Goal: Task Accomplishment & Management: Use online tool/utility

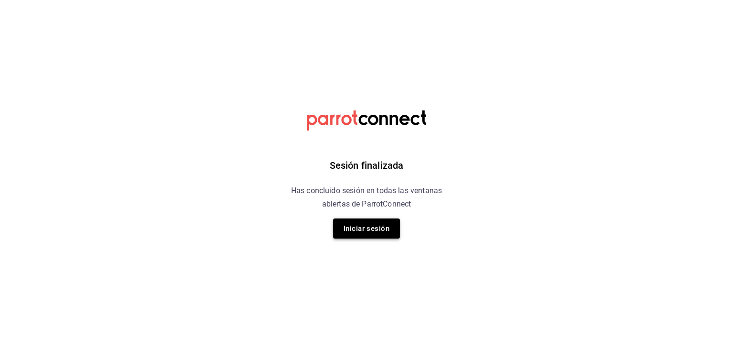
click at [377, 228] on button "Iniciar sesión" at bounding box center [366, 228] width 67 height 20
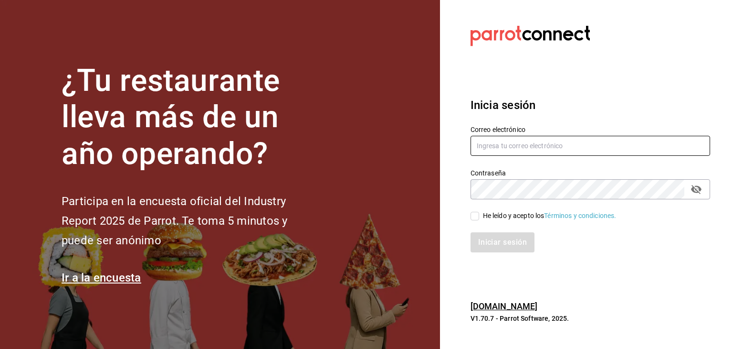
click at [520, 149] on input "text" at bounding box center [591, 146] width 240 height 20
type input "[EMAIL_ADDRESS][DOMAIN_NAME]"
click at [492, 214] on div "He leído y acepto los Términos y condiciones." at bounding box center [550, 216] width 134 height 10
click at [479, 214] on input "He leído y acepto los Términos y condiciones." at bounding box center [475, 216] width 9 height 9
checkbox input "true"
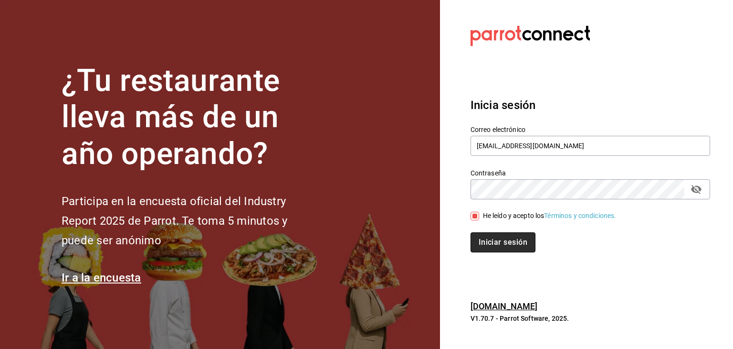
click at [498, 243] on button "Iniciar sesión" at bounding box center [503, 242] width 65 height 20
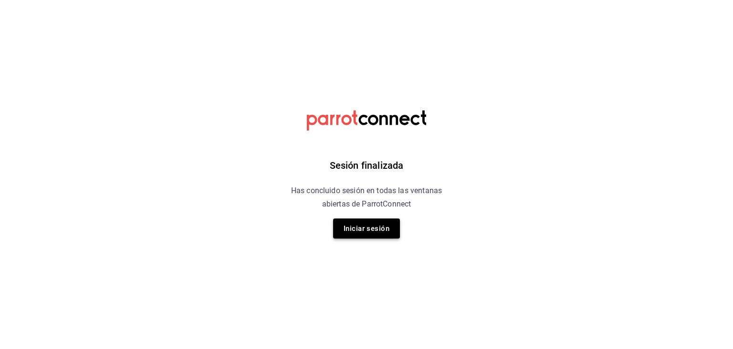
click at [361, 223] on button "Iniciar sesión" at bounding box center [366, 228] width 67 height 20
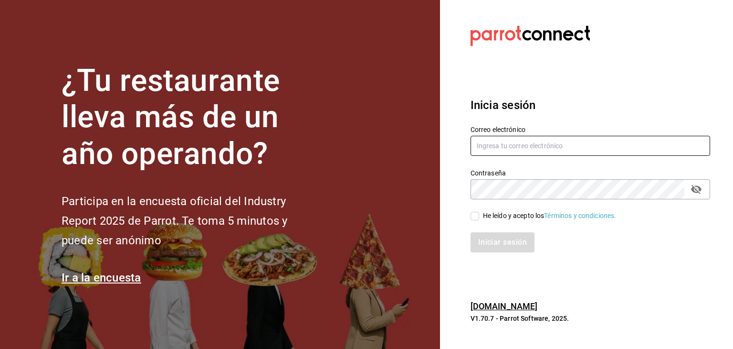
click at [596, 143] on input "text" at bounding box center [591, 146] width 240 height 20
type input "direccion@whim.com.mx"
click at [486, 219] on div "He leído y acepto los Términos y condiciones." at bounding box center [550, 216] width 134 height 10
click at [479, 219] on input "He leído y acepto los Términos y condiciones." at bounding box center [475, 216] width 9 height 9
checkbox input "true"
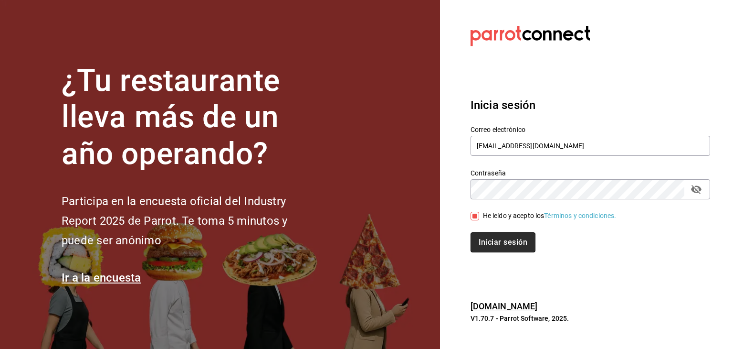
click at [487, 240] on button "Iniciar sesión" at bounding box center [503, 242] width 65 height 20
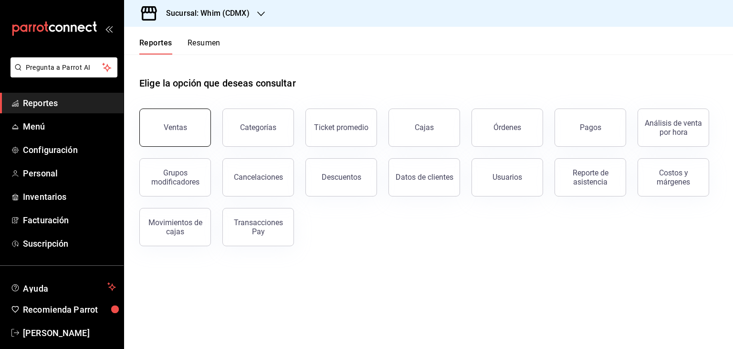
click at [157, 137] on button "Ventas" at bounding box center [175, 127] width 72 height 38
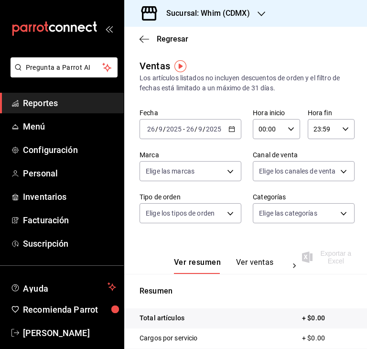
click at [232, 129] on div "2025-09-26 26 / 9 / 2025 - 2025-09-26 26 / 9 / 2025" at bounding box center [190, 129] width 102 height 20
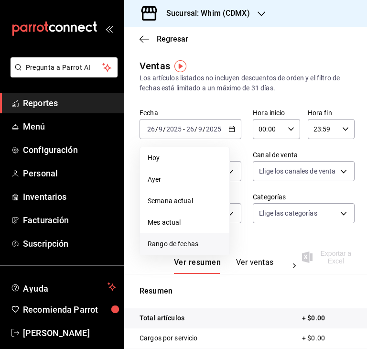
click at [170, 241] on span "Rango de fechas" at bounding box center [185, 244] width 74 height 10
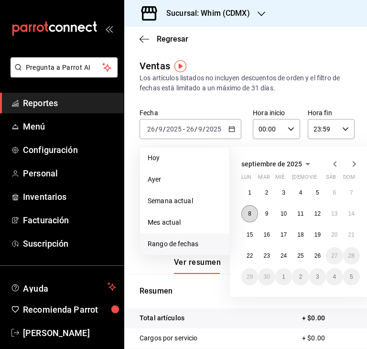
click at [254, 214] on button "8" at bounding box center [249, 213] width 17 height 17
click at [350, 213] on abbr "14" at bounding box center [351, 213] width 6 height 7
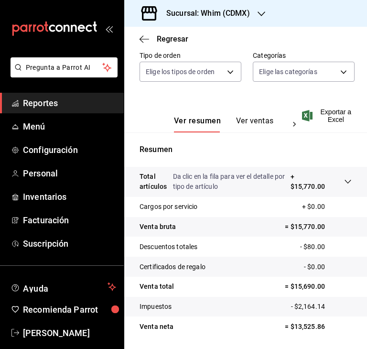
scroll to position [141, 0]
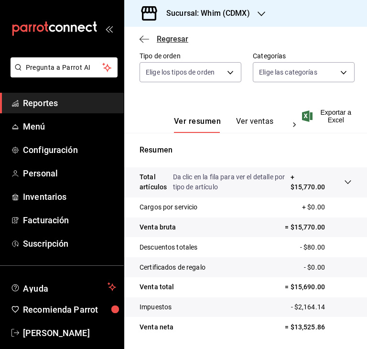
click at [148, 38] on icon "button" at bounding box center [144, 39] width 10 height 9
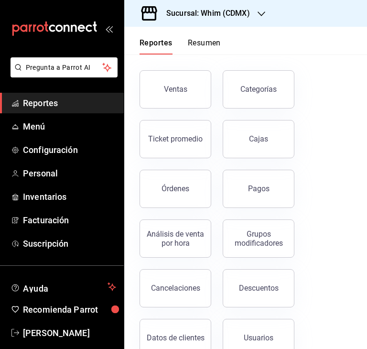
scroll to position [38, 0]
click at [259, 199] on button "Pagos" at bounding box center [259, 189] width 72 height 38
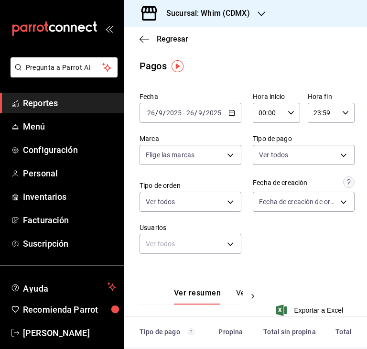
click at [225, 117] on div "2025-09-26 26 / 9 / 2025 - 2025-09-26 26 / 9 / 2025" at bounding box center [190, 113] width 102 height 20
click at [229, 111] on \(Stroke\) "button" at bounding box center [232, 112] width 6 height 5
click at [171, 44] on div "Regresar" at bounding box center [245, 39] width 243 height 24
click at [162, 37] on span "Regresar" at bounding box center [173, 38] width 32 height 9
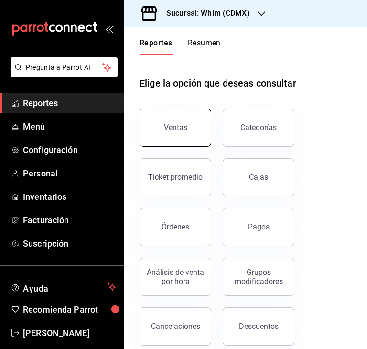
click at [178, 128] on div "Ventas" at bounding box center [175, 127] width 23 height 9
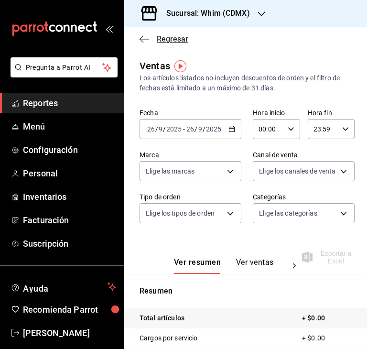
click at [146, 37] on icon "button" at bounding box center [144, 39] width 10 height 9
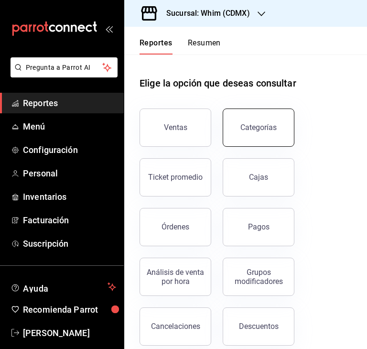
click at [279, 134] on button "Categorías" at bounding box center [259, 127] width 72 height 38
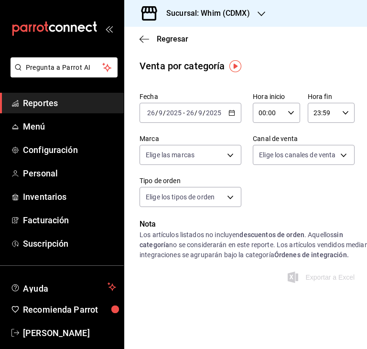
click at [228, 113] on icon "button" at bounding box center [231, 112] width 7 height 7
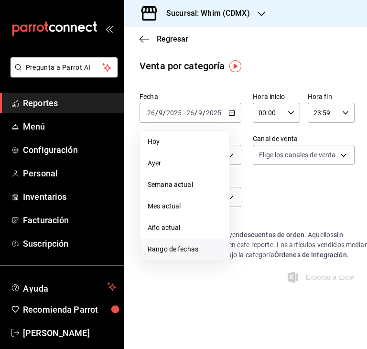
click at [177, 249] on span "Rango de fechas" at bounding box center [185, 249] width 74 height 10
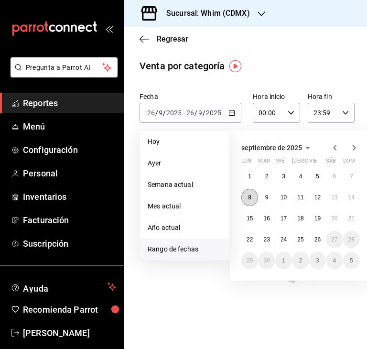
click at [250, 196] on abbr "8" at bounding box center [249, 197] width 3 height 7
click at [352, 200] on button "14" at bounding box center [351, 197] width 17 height 17
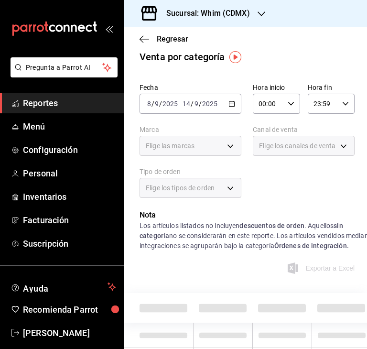
scroll to position [9, 0]
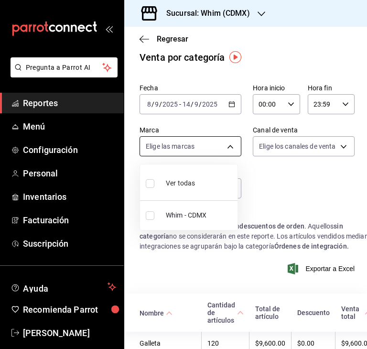
click at [223, 147] on body "Pregunta a Parrot AI Reportes Menú Configuración Personal Inventarios Facturaci…" at bounding box center [183, 174] width 367 height 349
click at [181, 214] on span "Whim - CDMX" at bounding box center [200, 215] width 68 height 10
type input "29e4b829-75bc-4c01-81a3-64e24ae3ed98"
checkbox input "true"
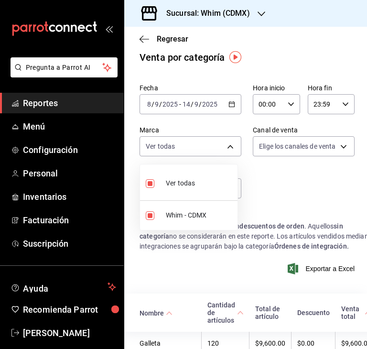
click at [180, 183] on span "Ver todas" at bounding box center [180, 183] width 29 height 10
checkbox input "false"
click at [298, 199] on div at bounding box center [183, 174] width 367 height 349
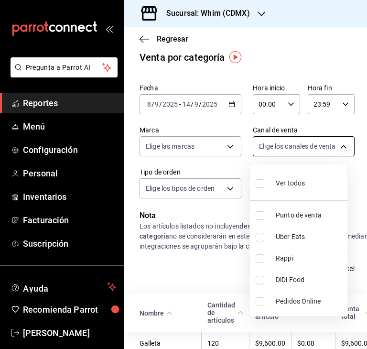
click at [283, 152] on body "Pregunta a Parrot AI Reportes Menú Configuración Personal Inventarios Facturaci…" at bounding box center [183, 174] width 367 height 349
click at [283, 152] on div at bounding box center [183, 174] width 367 height 349
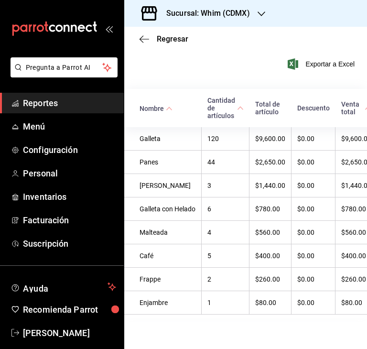
scroll to position [234, 0]
click at [295, 174] on th "$0.00" at bounding box center [313, 185] width 44 height 23
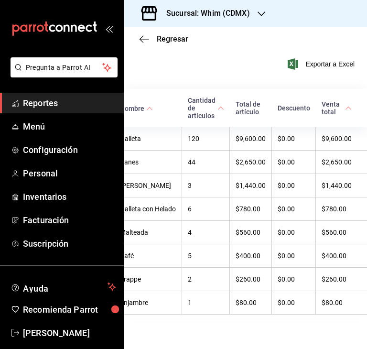
scroll to position [0, 0]
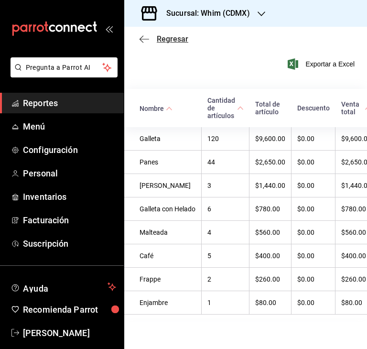
click at [171, 37] on span "Regresar" at bounding box center [173, 38] width 32 height 9
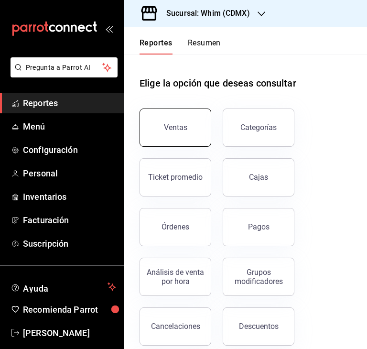
click at [168, 127] on div "Ventas" at bounding box center [175, 127] width 23 height 9
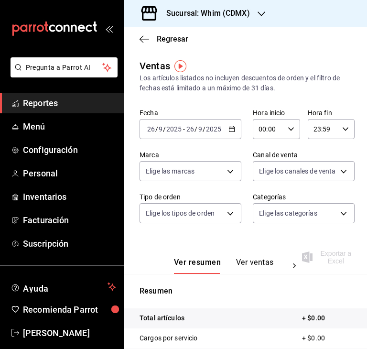
click at [228, 128] on icon "button" at bounding box center [231, 129] width 7 height 7
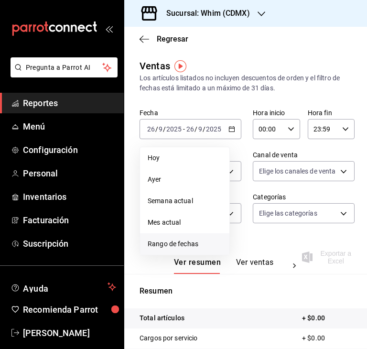
click at [171, 243] on span "Rango de fechas" at bounding box center [185, 244] width 74 height 10
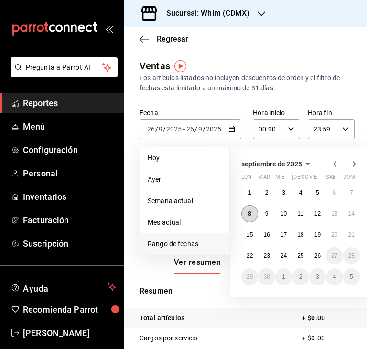
click at [252, 212] on button "8" at bounding box center [249, 213] width 17 height 17
click at [347, 213] on button "14" at bounding box center [351, 213] width 17 height 17
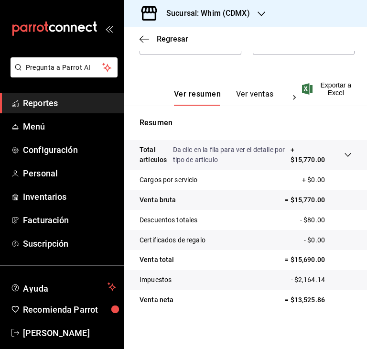
scroll to position [171, 0]
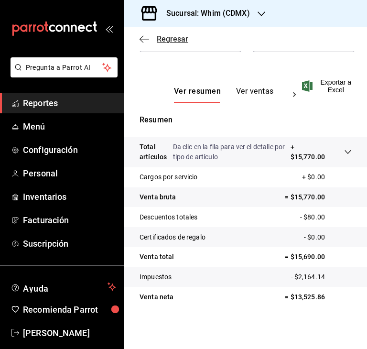
click at [162, 37] on span "Regresar" at bounding box center [173, 38] width 32 height 9
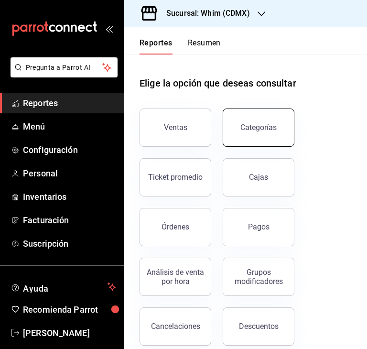
click at [271, 133] on button "Categorías" at bounding box center [259, 127] width 72 height 38
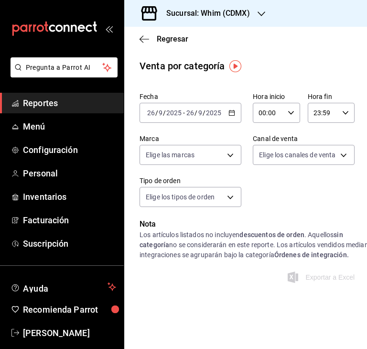
click at [230, 110] on \(Stroke\) "button" at bounding box center [230, 110] width 0 height 0
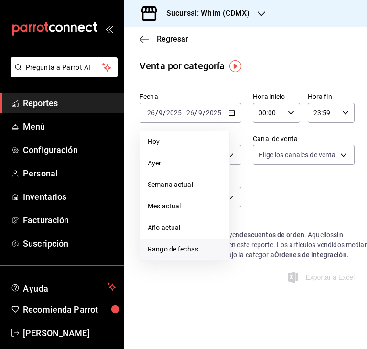
click at [193, 251] on span "Rango de fechas" at bounding box center [185, 249] width 74 height 10
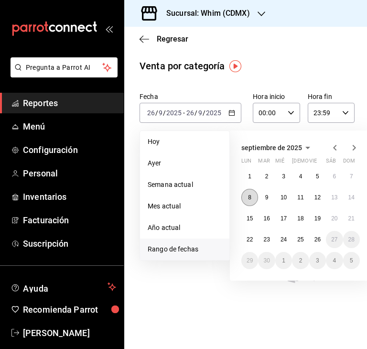
click at [252, 194] on button "8" at bounding box center [249, 197] width 17 height 17
click at [352, 199] on abbr "14" at bounding box center [351, 197] width 6 height 7
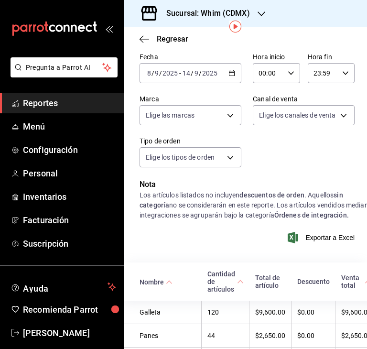
scroll to position [40, 0]
click at [231, 74] on \(Stroke\) "button" at bounding box center [232, 72] width 6 height 5
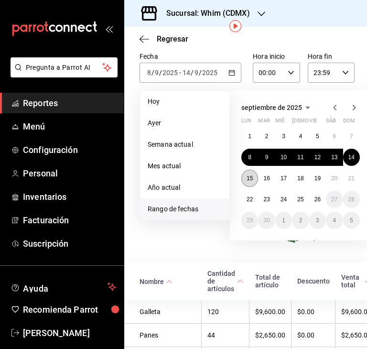
click at [246, 175] on abbr "15" at bounding box center [249, 178] width 6 height 7
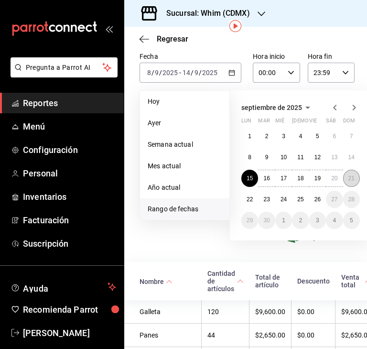
click at [352, 179] on abbr "21" at bounding box center [351, 178] width 6 height 7
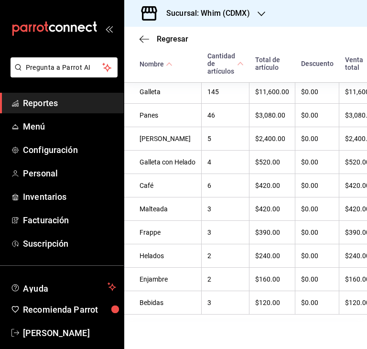
scroll to position [299, 0]
